Goal: Task Accomplishment & Management: Use online tool/utility

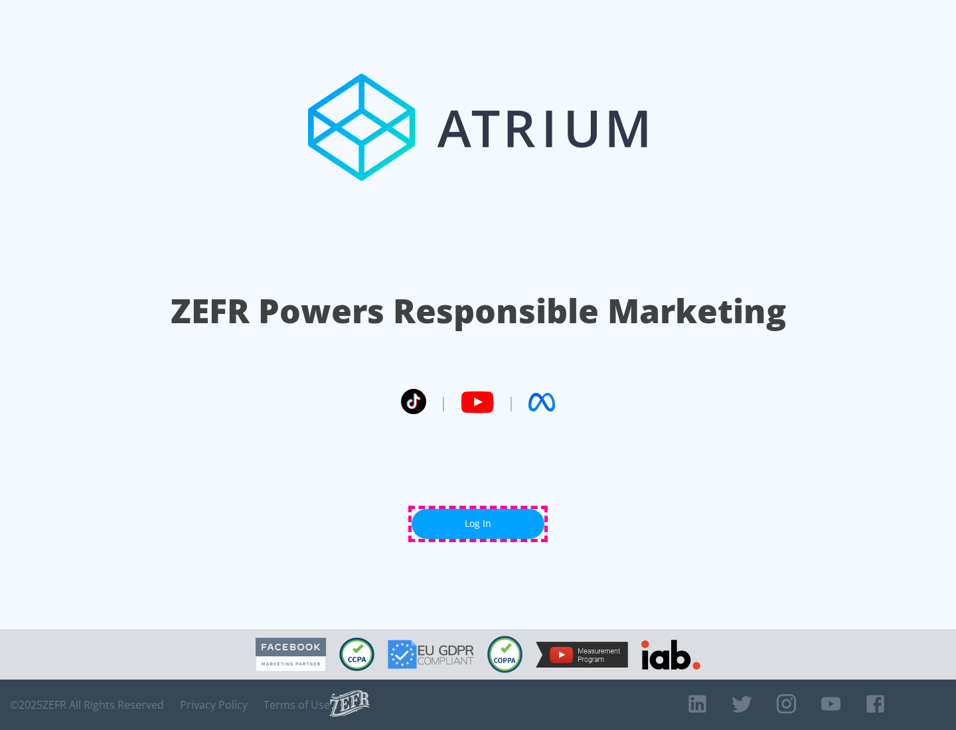
click at [478, 524] on link "Log In" at bounding box center [478, 524] width 133 height 30
